Goal: Use online tool/utility: Use online tool/utility

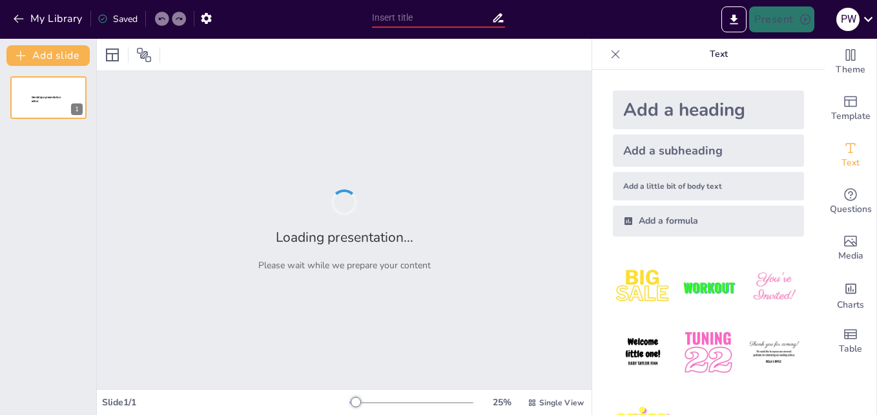
type input "Imported Taller-de-Evaluadores-terminadopdf (1).pptx"
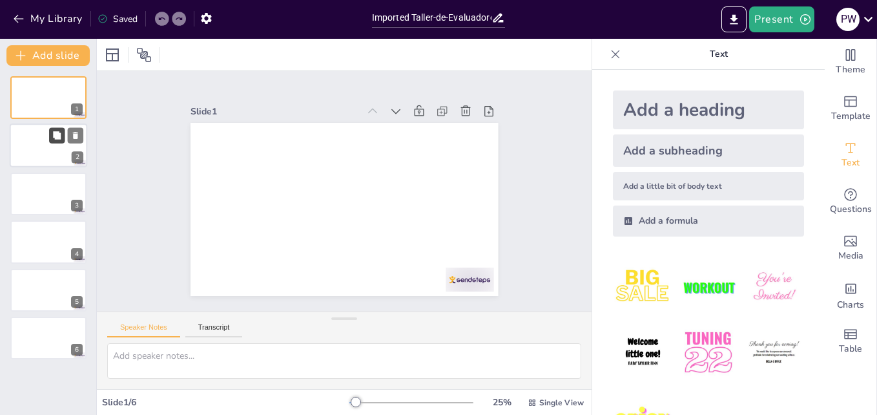
click at [61, 143] on button at bounding box center [57, 136] width 16 height 16
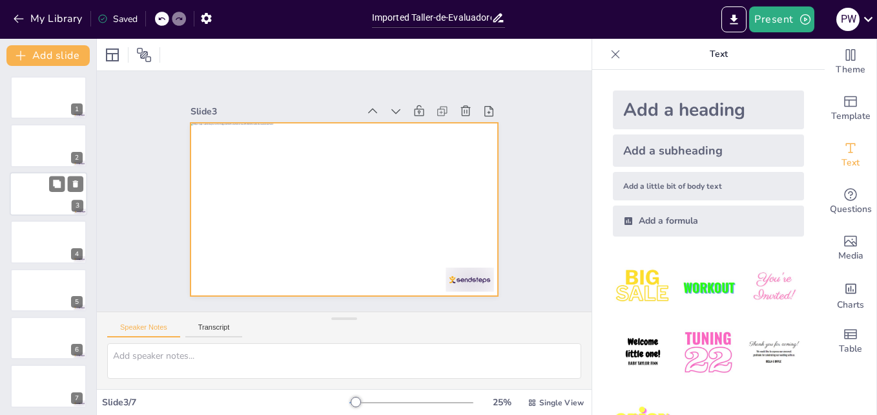
click at [61, 202] on div at bounding box center [49, 194] width 78 height 44
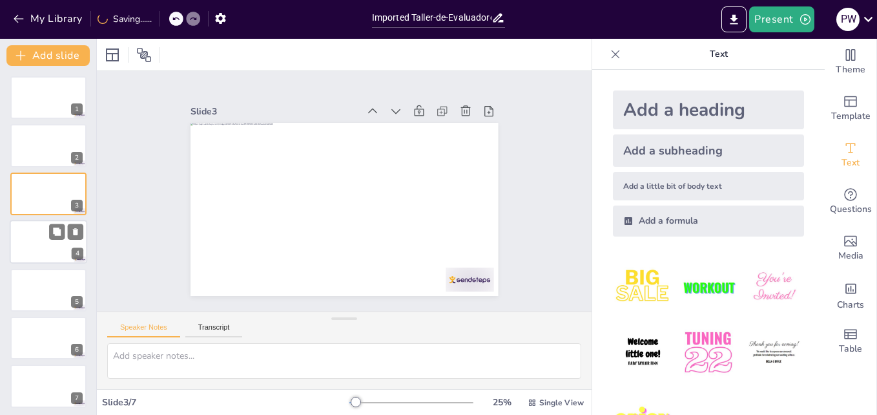
click at [56, 246] on div at bounding box center [49, 242] width 78 height 44
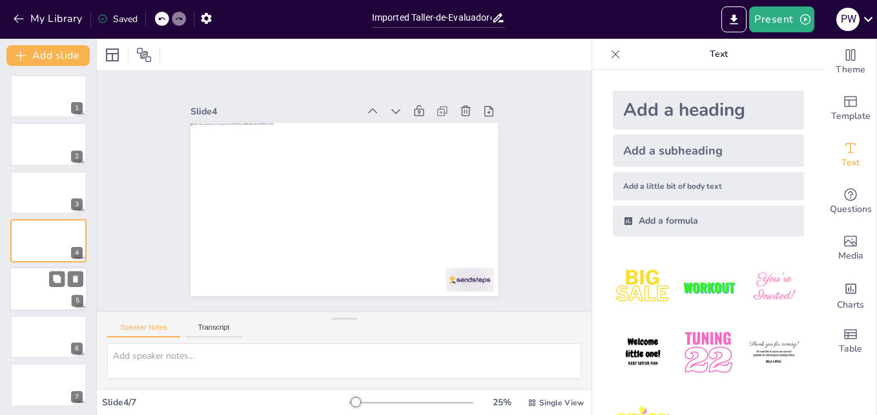
click at [58, 299] on div at bounding box center [49, 289] width 78 height 44
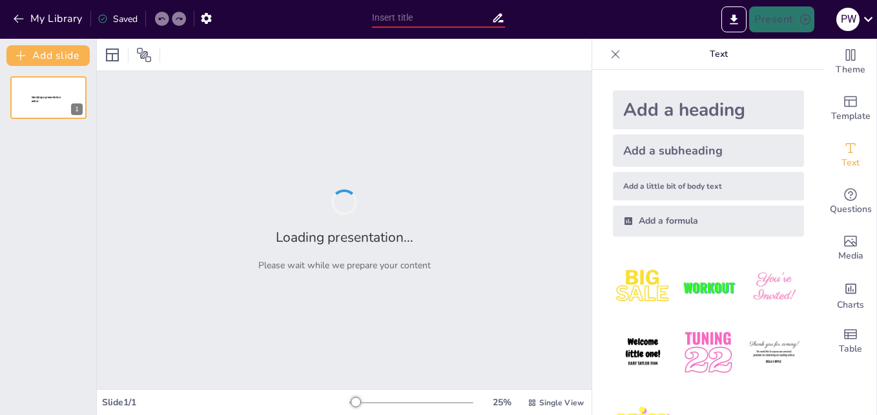
type input "Imported Taller-de-Evaluadores-terminadopdf (1).pptx"
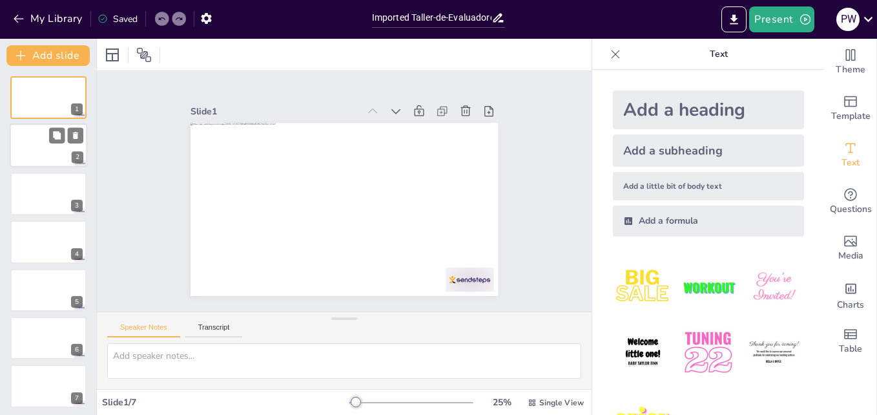
click at [45, 155] on div at bounding box center [49, 146] width 78 height 44
